Goal: Information Seeking & Learning: Learn about a topic

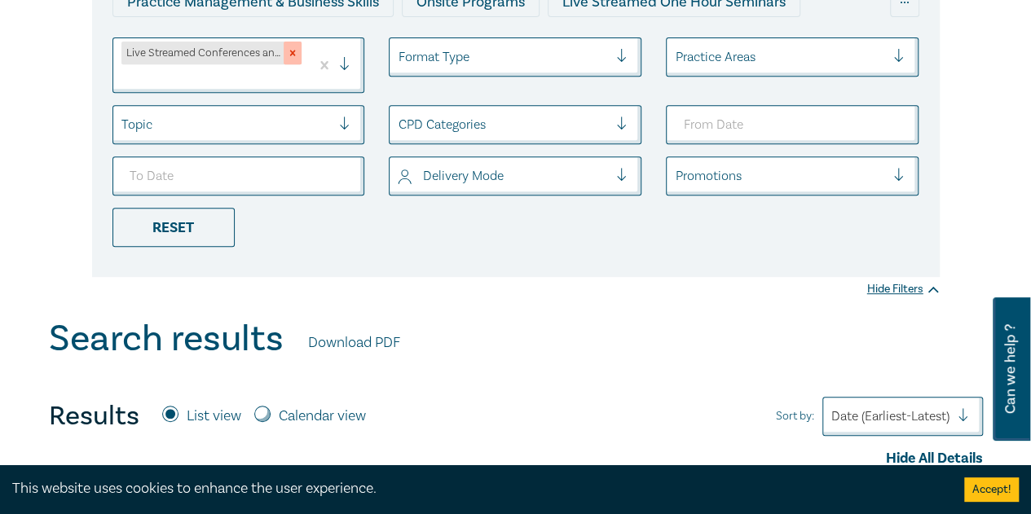
click at [298, 54] on icon "Remove Live Streamed Conferences and Intensives" at bounding box center [292, 52] width 11 height 11
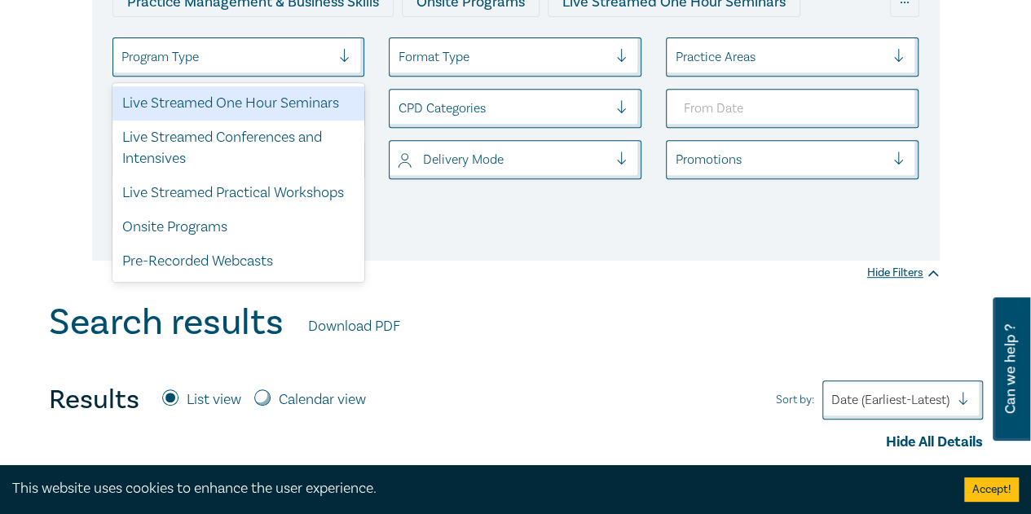
click at [286, 60] on div at bounding box center [226, 56] width 210 height 21
click at [293, 100] on div "Live Streamed One Hour Seminars" at bounding box center [239, 103] width 253 height 34
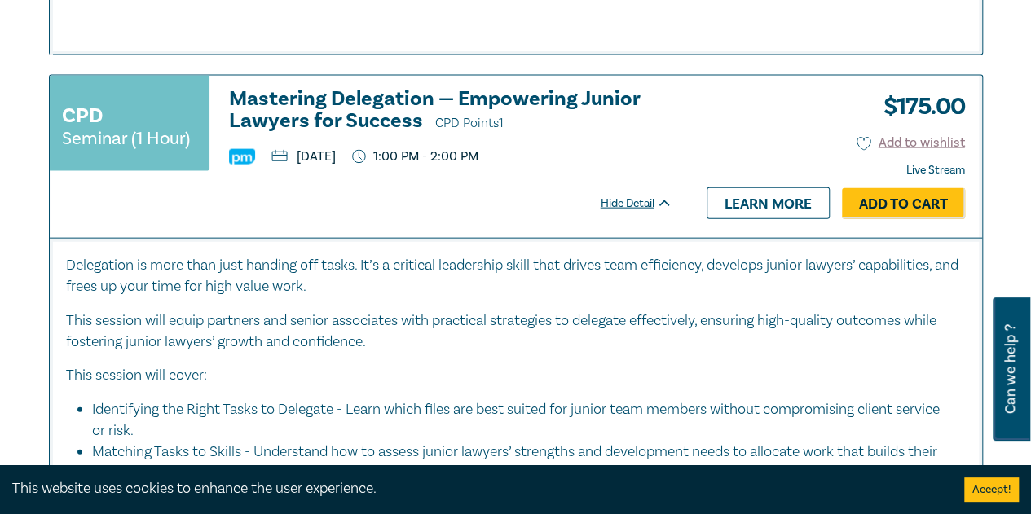
scroll to position [4892, 0]
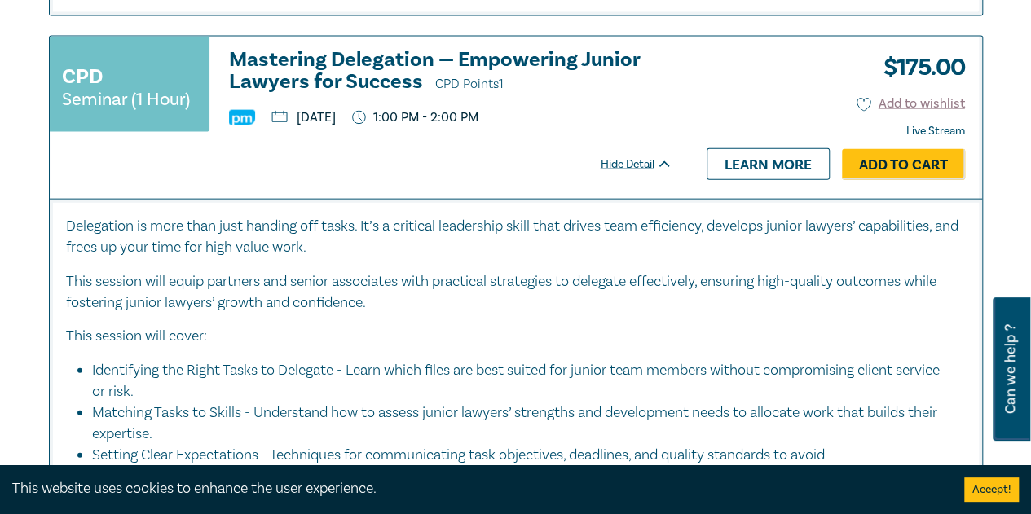
click at [389, 61] on h3 "Mastering Delegation — Empowering Junior Lawyers for Success CPD Points 1" at bounding box center [451, 72] width 444 height 46
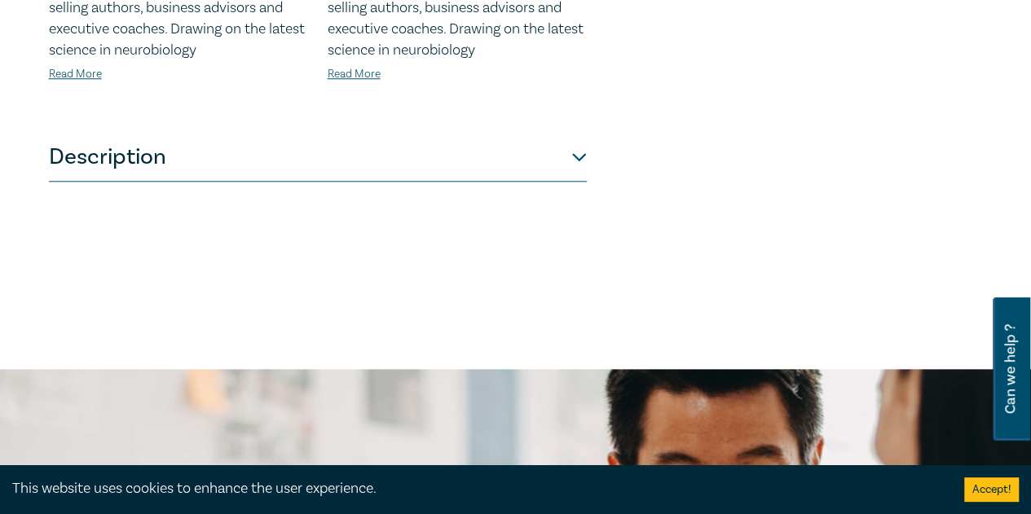
click at [485, 174] on button "Description" at bounding box center [318, 157] width 538 height 49
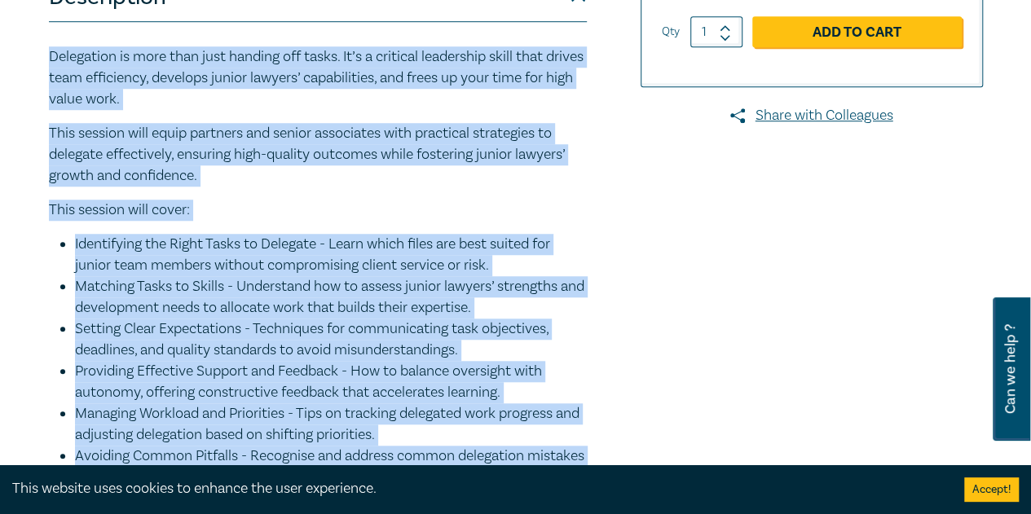
scroll to position [497, 0]
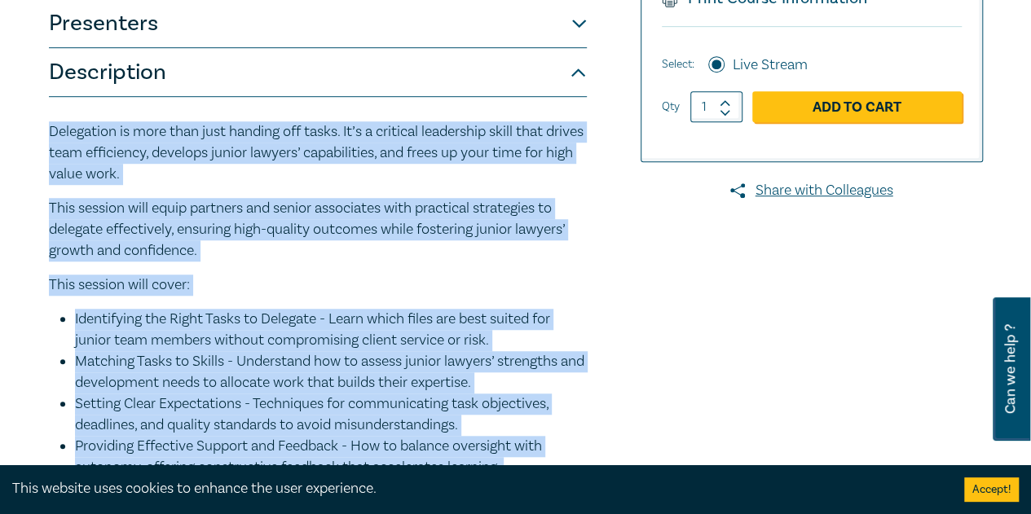
drag, startPoint x: 530, startPoint y: 288, endPoint x: 39, endPoint y: 130, distance: 515.6
click at [39, 130] on div "Mastering Delegation — Empowering Junior Lawyers for Success S25313 CPD Seminar…" at bounding box center [357, 184] width 636 height 943
copy div "Delegation is more than just handing off tasks. It’s a critical leadership skil…"
click at [413, 271] on div "Delegation is more than just handing off tasks. It’s a critical leadership skil…" at bounding box center [318, 369] width 538 height 497
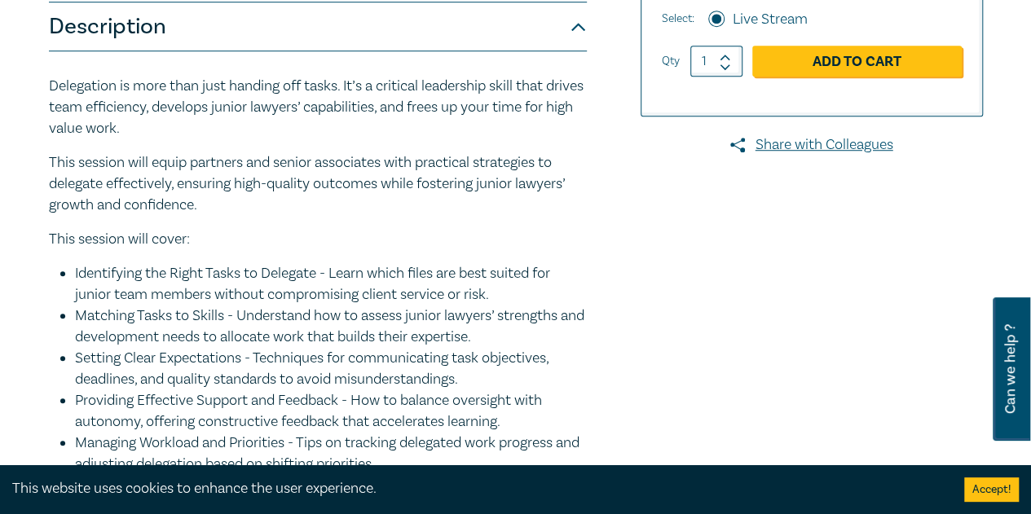
scroll to position [579, 0]
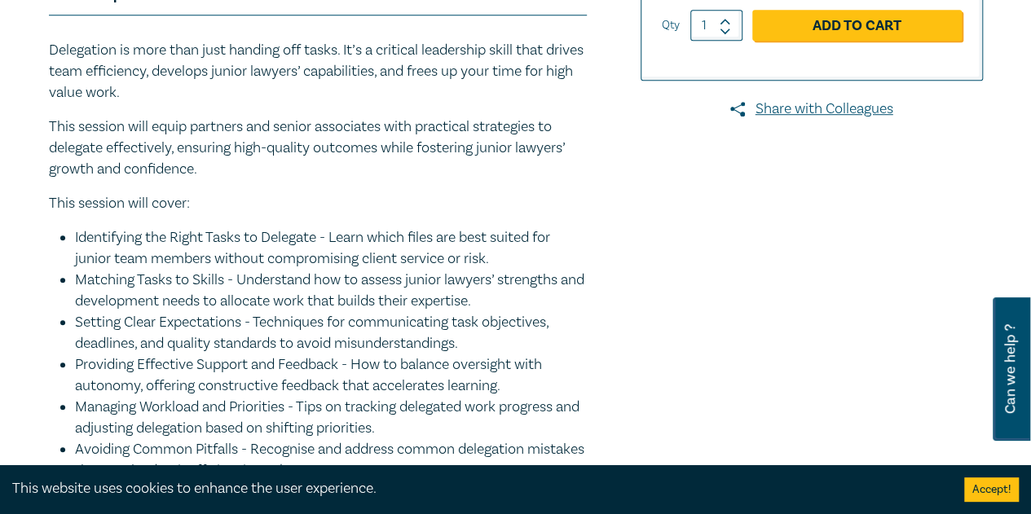
click at [291, 355] on li "Providing Effective Support and Feedback - How to balance oversight with autono…" at bounding box center [331, 376] width 512 height 42
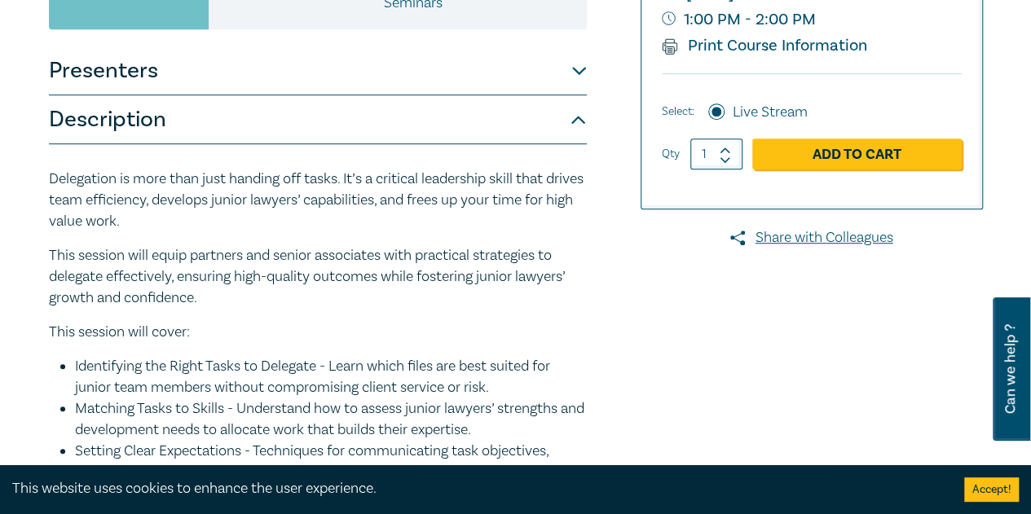
scroll to position [497, 0]
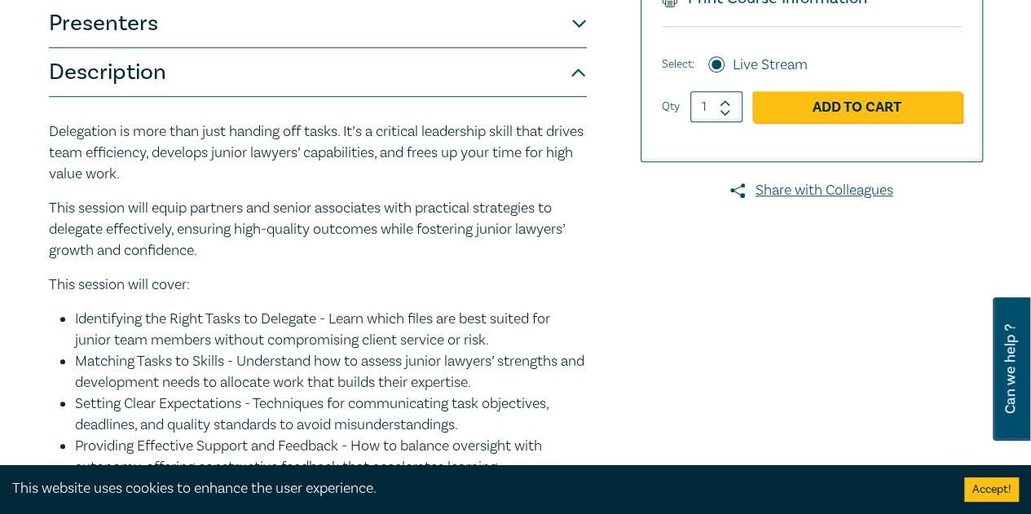
click at [435, 223] on p "This session will equip partners and senior associates with practical strategie…" at bounding box center [318, 230] width 538 height 64
